Goal: Transaction & Acquisition: Obtain resource

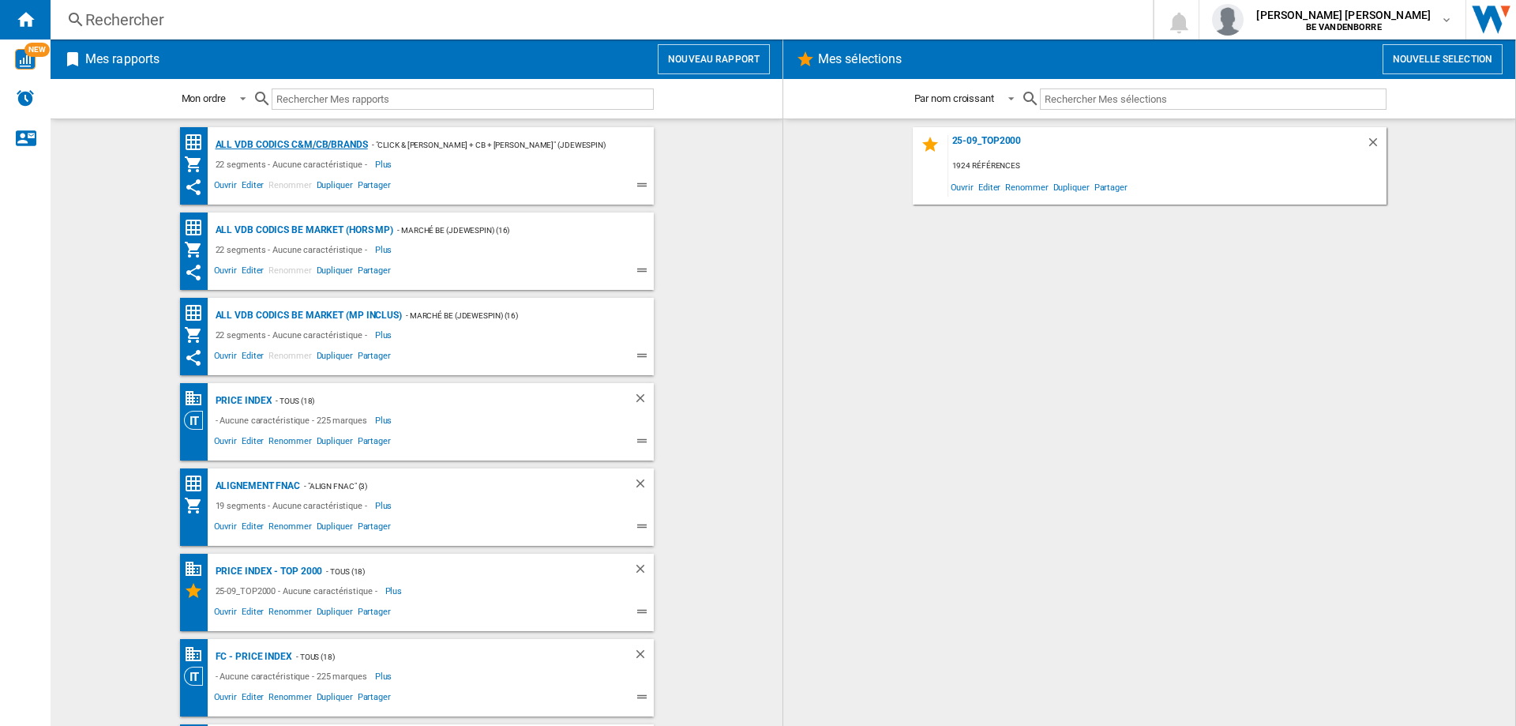
click at [308, 137] on div "ALL VDB CODICS C&M/CB/BRANDS" at bounding box center [290, 145] width 156 height 20
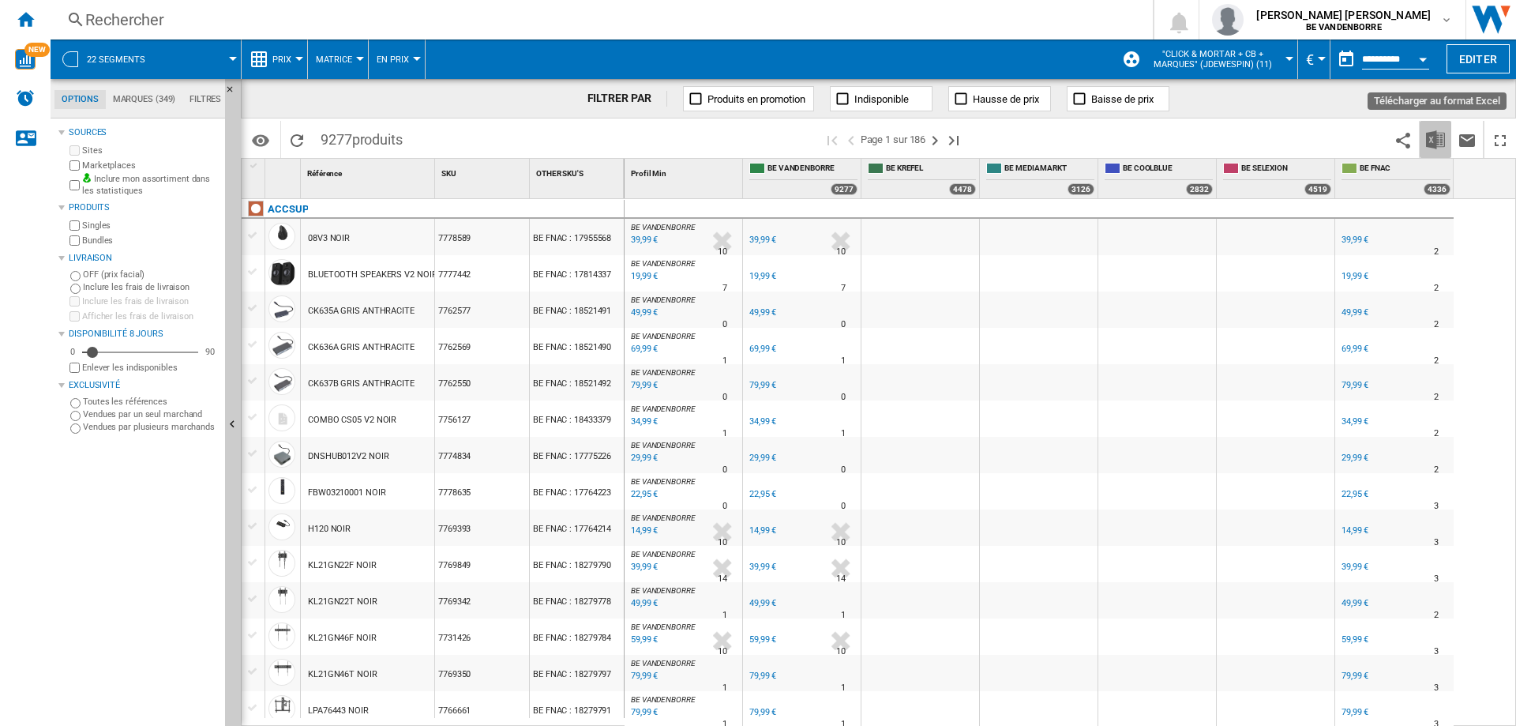
click at [1433, 141] on img "Télécharger au format Excel" at bounding box center [1435, 139] width 19 height 19
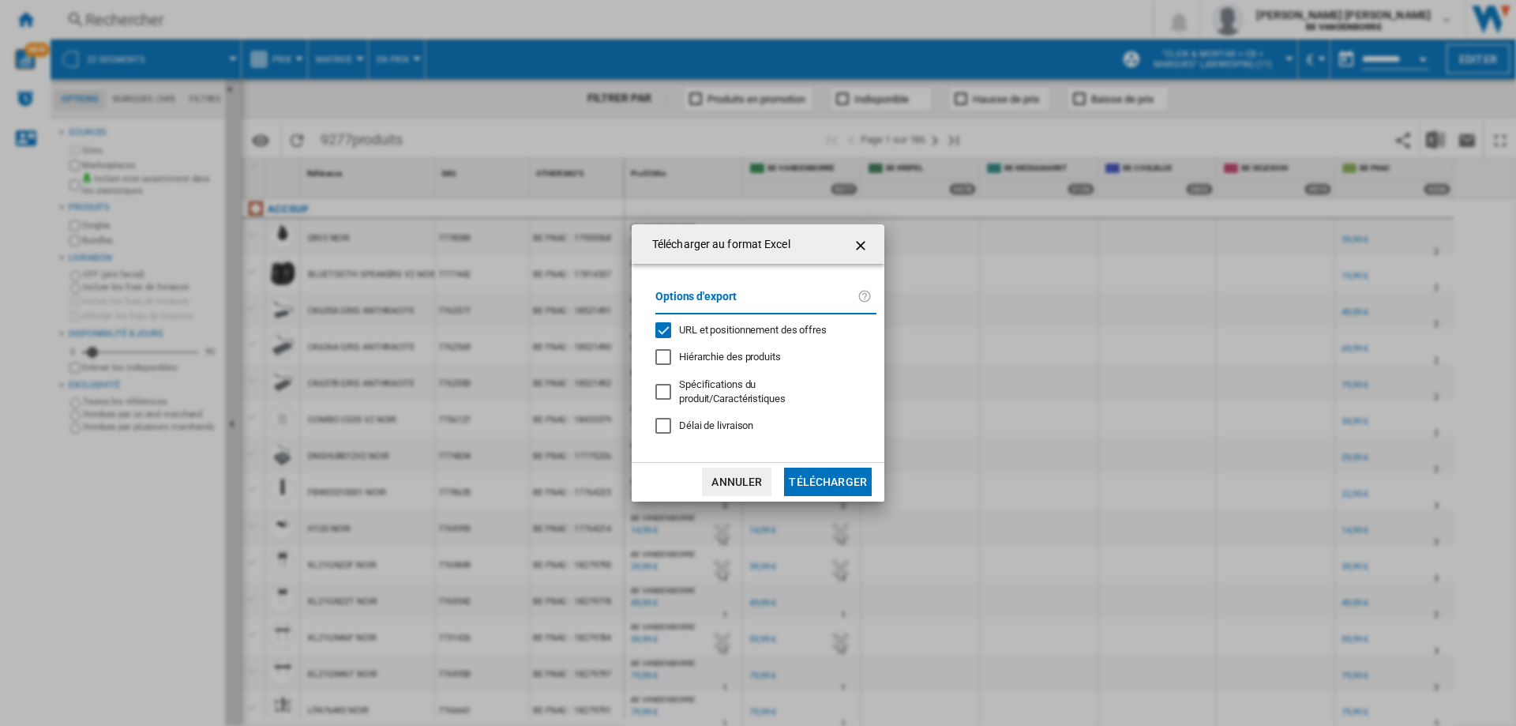
click at [719, 333] on span "URL et positionnement des offres" at bounding box center [753, 330] width 148 height 12
click at [828, 469] on button "Télécharger" at bounding box center [828, 481] width 88 height 28
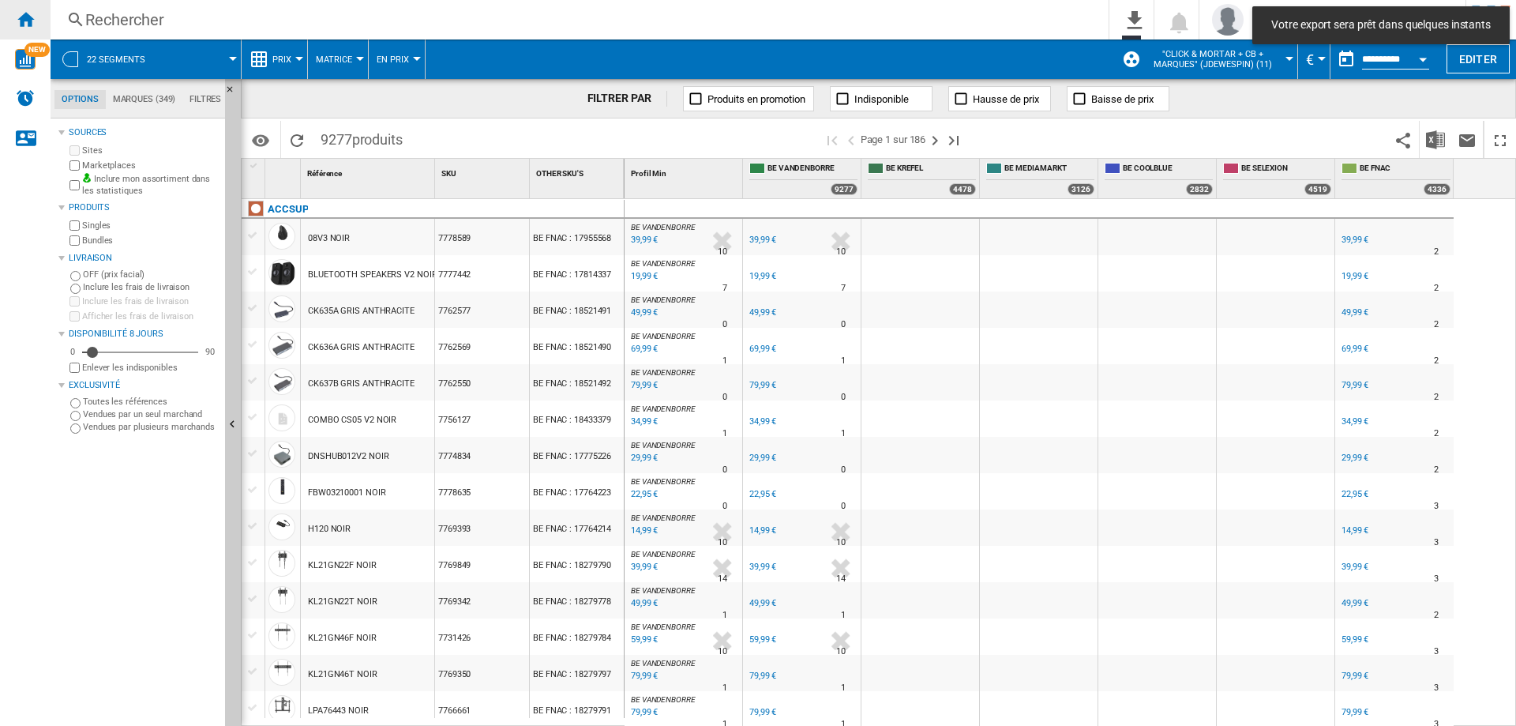
click at [28, 18] on ng-md-icon "Accueil" at bounding box center [25, 18] width 19 height 19
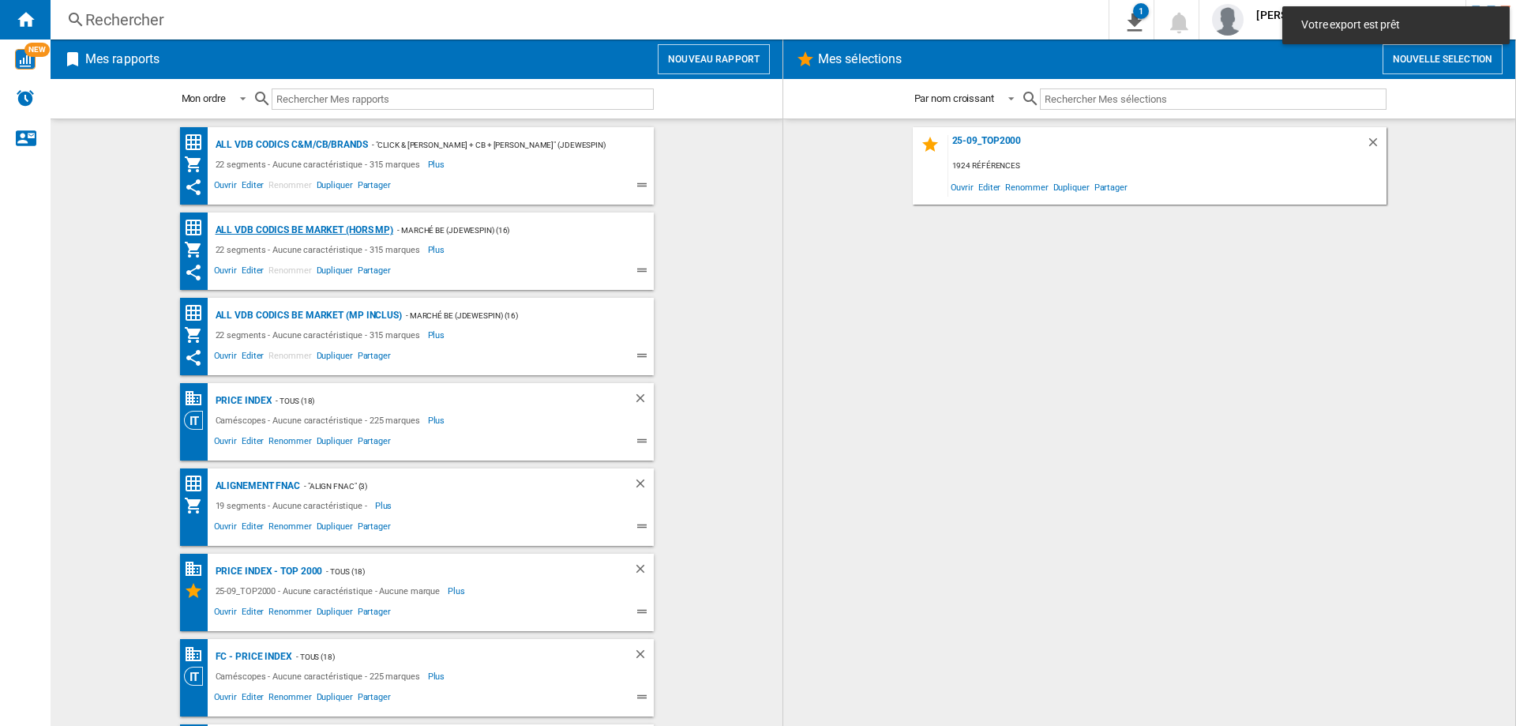
click at [299, 224] on div "ALL VDB CODICS BE MARKET (hors MP)" at bounding box center [303, 230] width 182 height 20
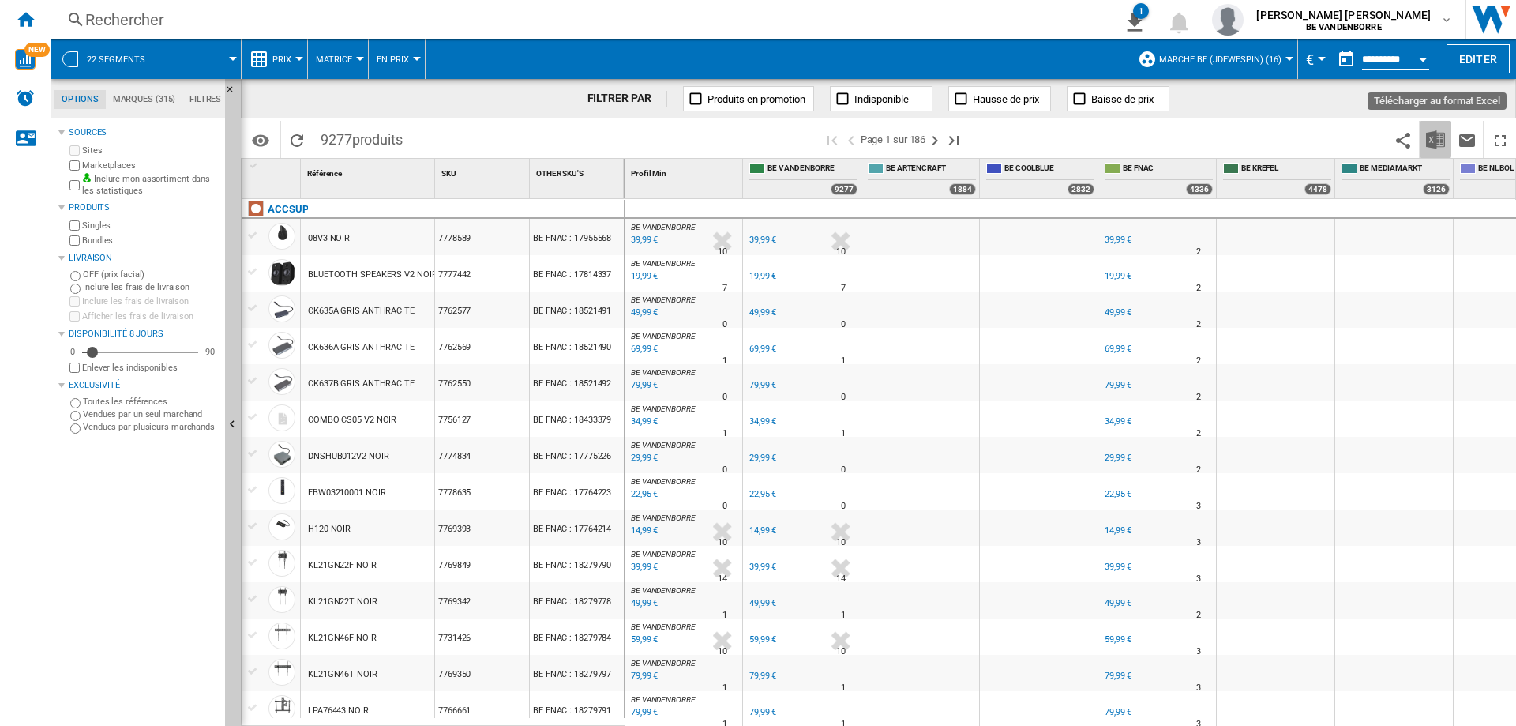
click at [1442, 137] on img "Télécharger au format Excel" at bounding box center [1435, 139] width 19 height 19
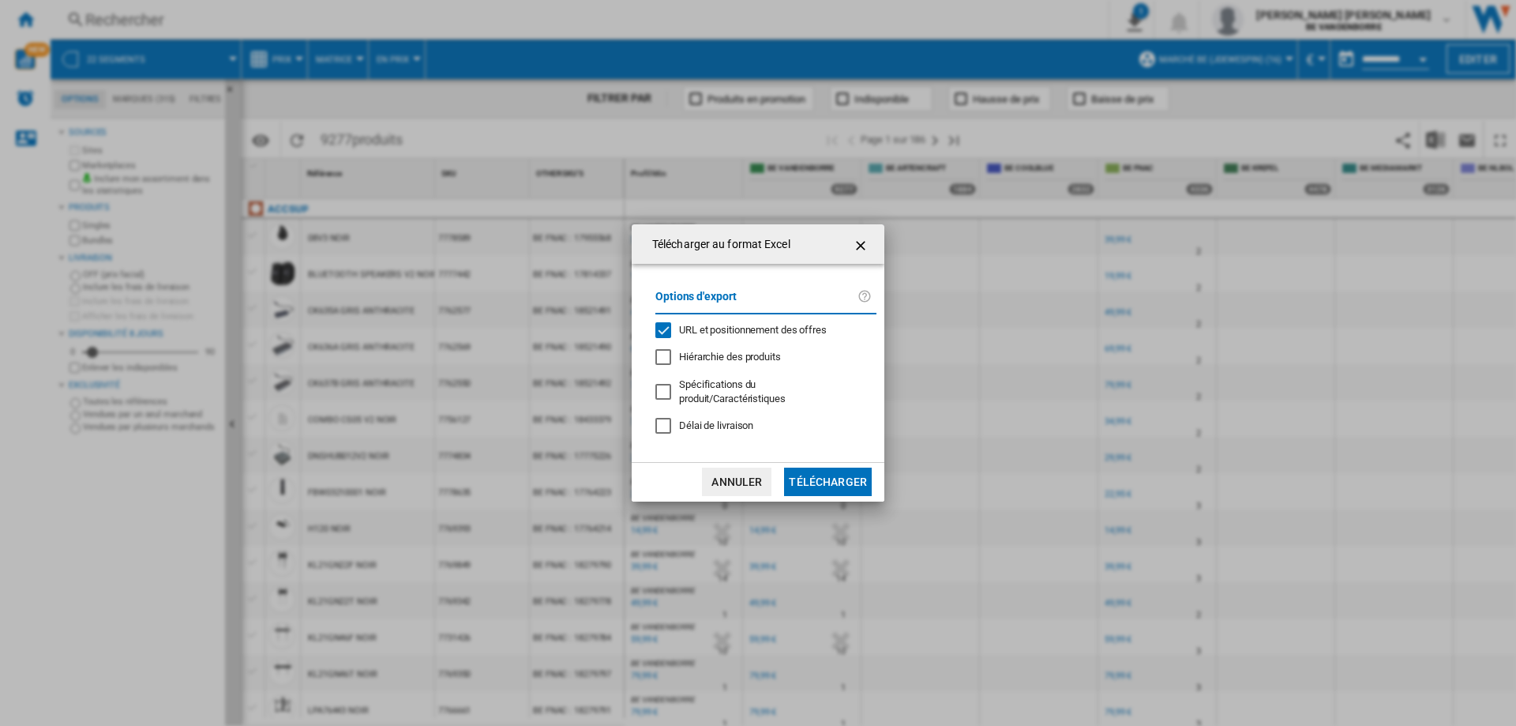
click at [738, 336] on span "URL et positionnement des offres" at bounding box center [753, 330] width 148 height 12
click at [835, 475] on button "Télécharger" at bounding box center [828, 481] width 88 height 28
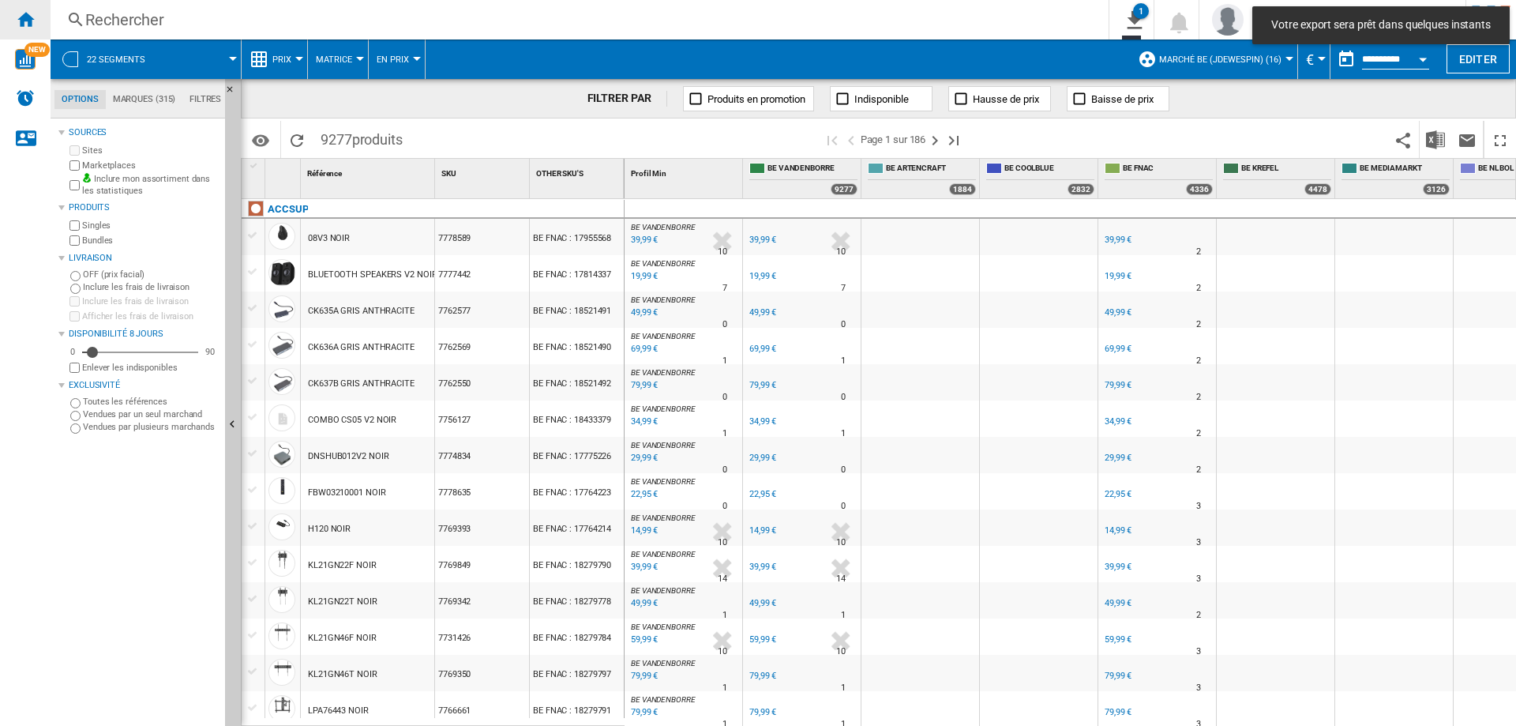
click at [26, 24] on ng-md-icon "Accueil" at bounding box center [25, 18] width 19 height 19
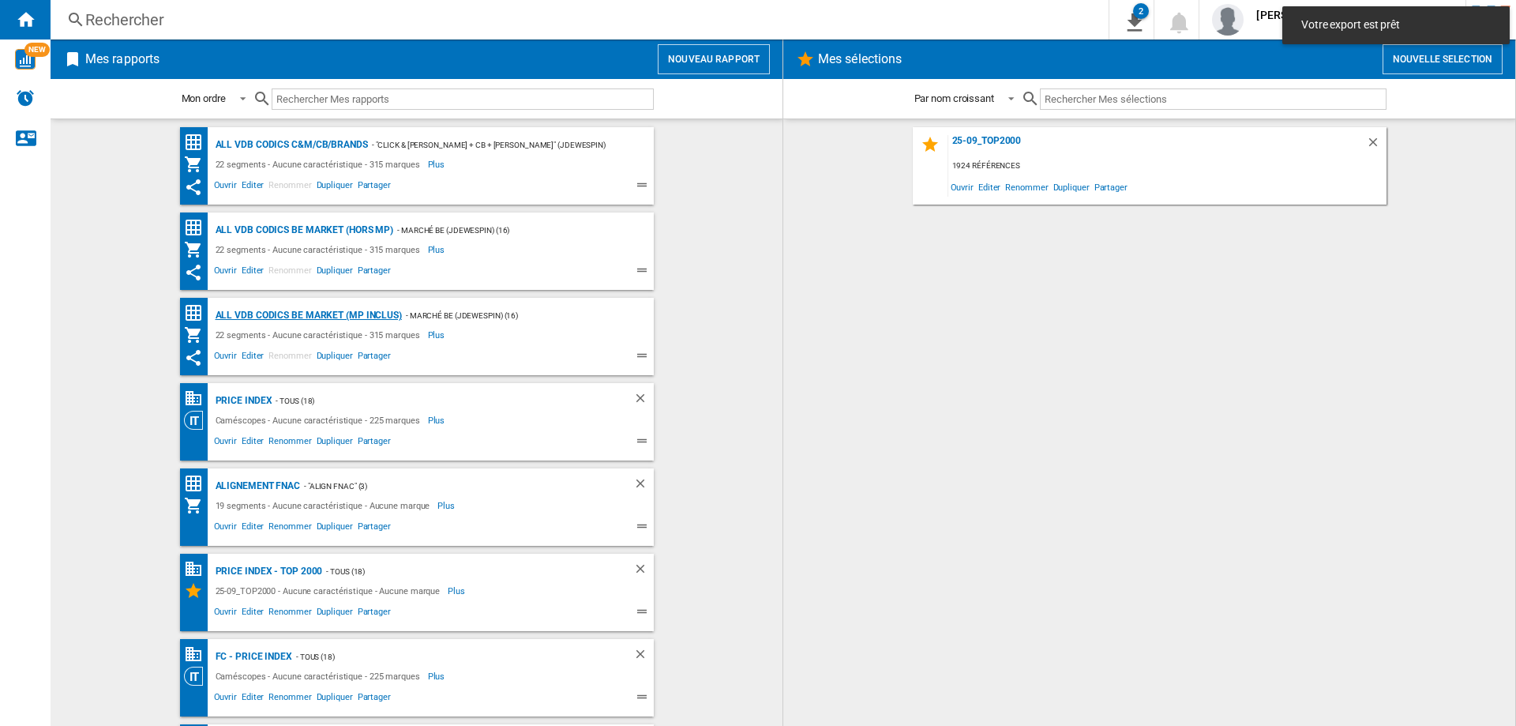
click at [321, 320] on div "ALL VDB CODICS BE MARKET (MP inclus)" at bounding box center [307, 316] width 190 height 20
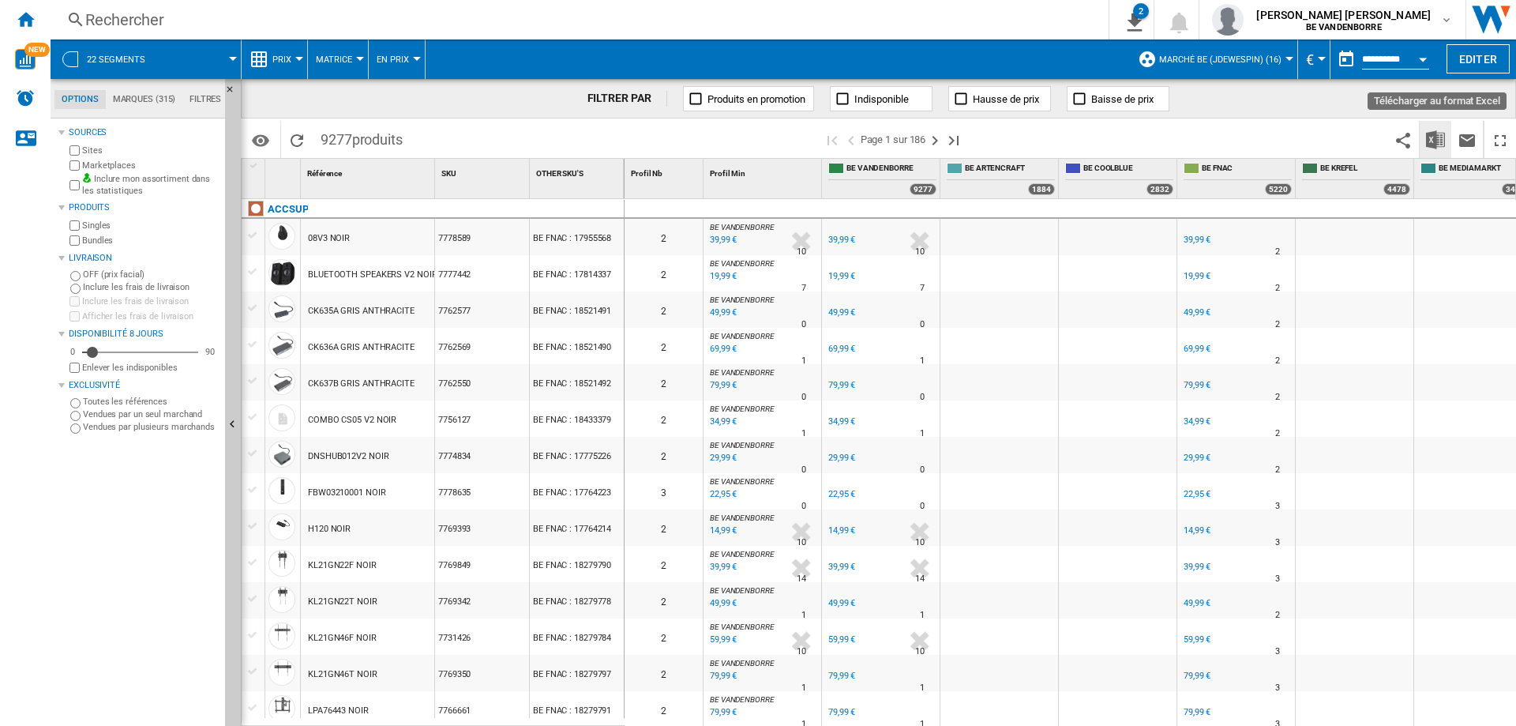
click at [1425, 143] on button "Télécharger au format Excel" at bounding box center [1436, 139] width 32 height 37
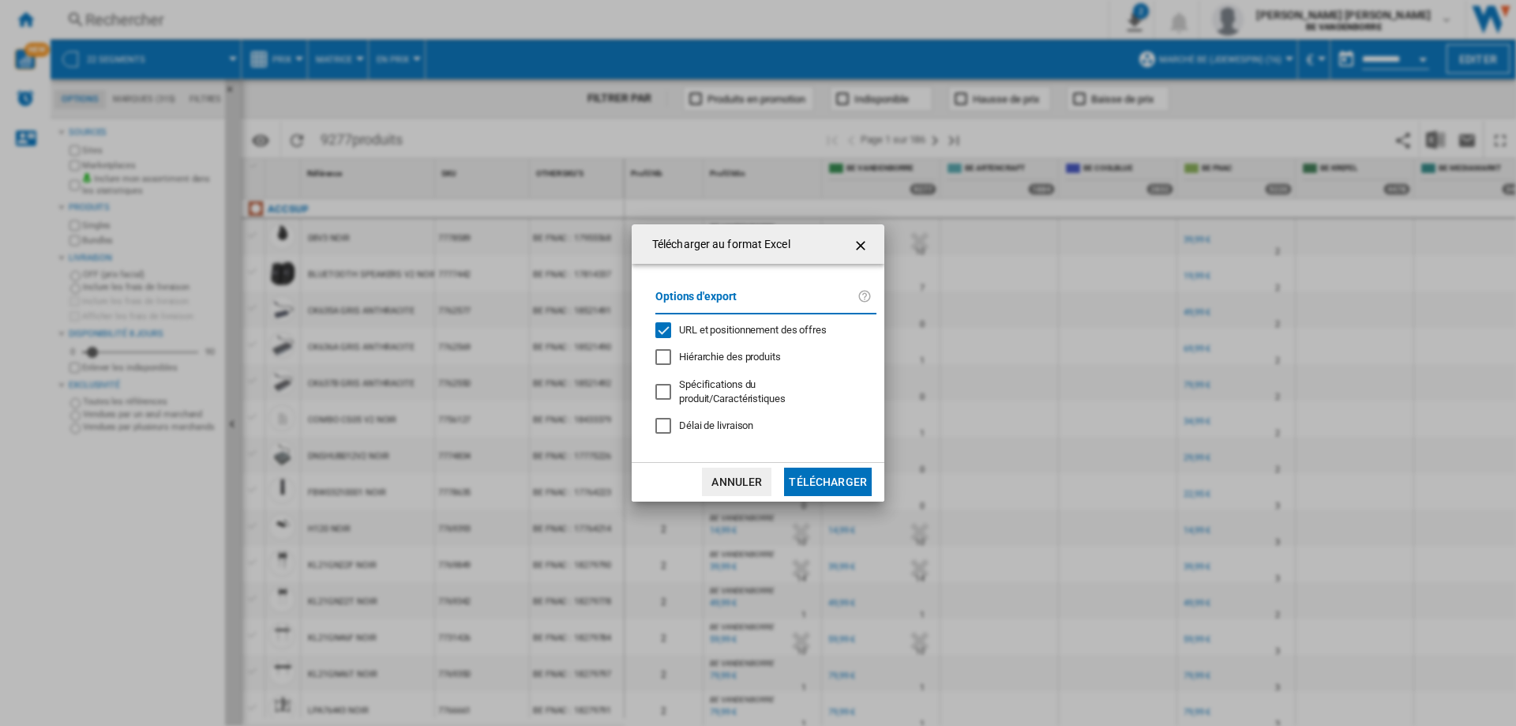
click at [703, 336] on span "URL et positionnement des offres" at bounding box center [753, 330] width 148 height 12
click at [872, 491] on md-dialog-actions "Annuler Télécharger" at bounding box center [758, 481] width 253 height 39
click at [845, 475] on button "Télécharger" at bounding box center [828, 481] width 88 height 28
